Goal: Task Accomplishment & Management: Use online tool/utility

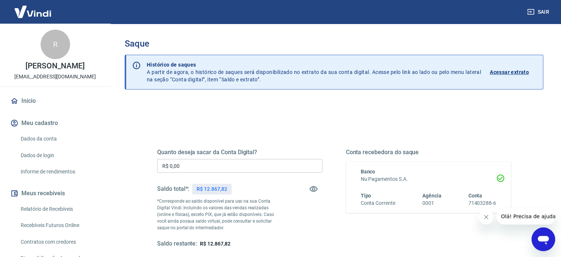
click at [204, 172] on div "Quanto deseja sacar da Conta Digital? R$ 0,00 ​ Saldo total*: R$ 12.867,82 *Cor…" at bounding box center [239, 197] width 165 height 99
click at [206, 169] on input "R$ 0,00" at bounding box center [239, 166] width 165 height 14
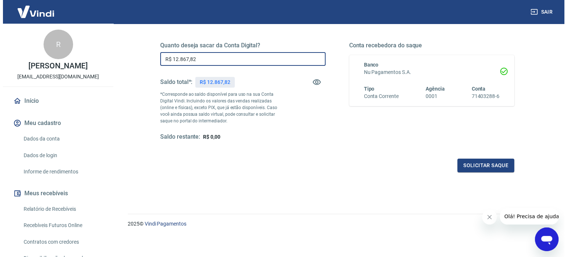
scroll to position [108, 0]
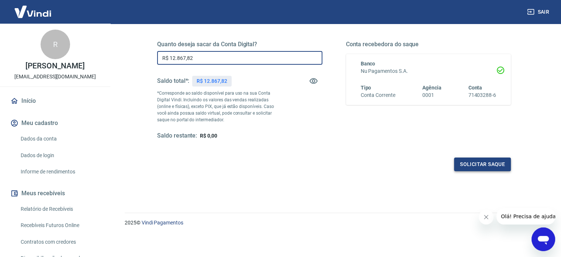
type input "R$ 12.867,82"
click at [468, 161] on button "Solicitar saque" at bounding box center [482, 164] width 57 height 14
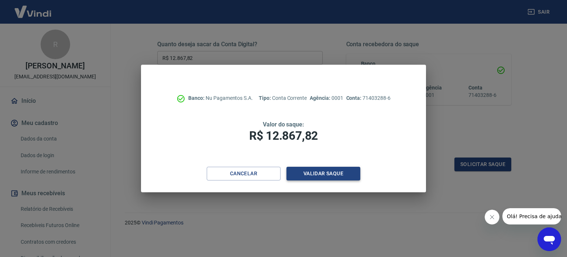
click at [321, 175] on button "Validar saque" at bounding box center [323, 173] width 74 height 14
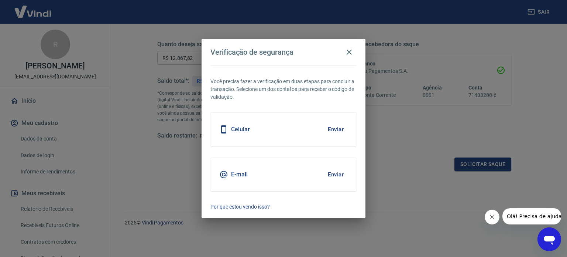
click at [332, 130] on button "Enviar" at bounding box center [336, 129] width 24 height 16
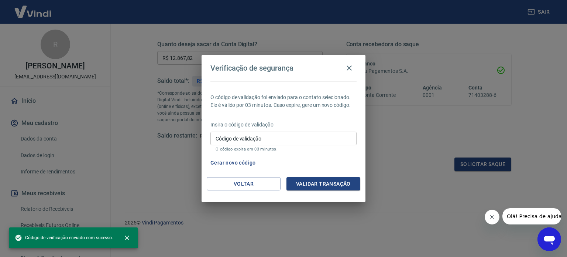
click at [263, 141] on input "Código de validação" at bounding box center [283, 138] width 146 height 14
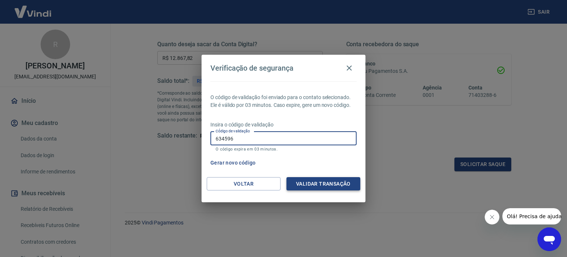
type input "634596"
click at [315, 188] on button "Validar transação" at bounding box center [323, 184] width 74 height 14
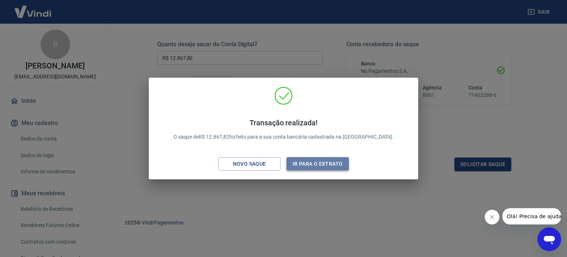
click at [320, 162] on button "Ir para o extrato" at bounding box center [317, 164] width 62 height 14
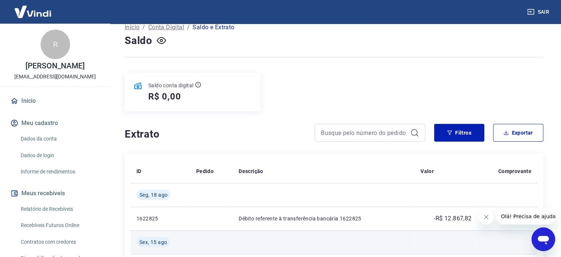
scroll to position [148, 0]
